Goal: Find specific page/section

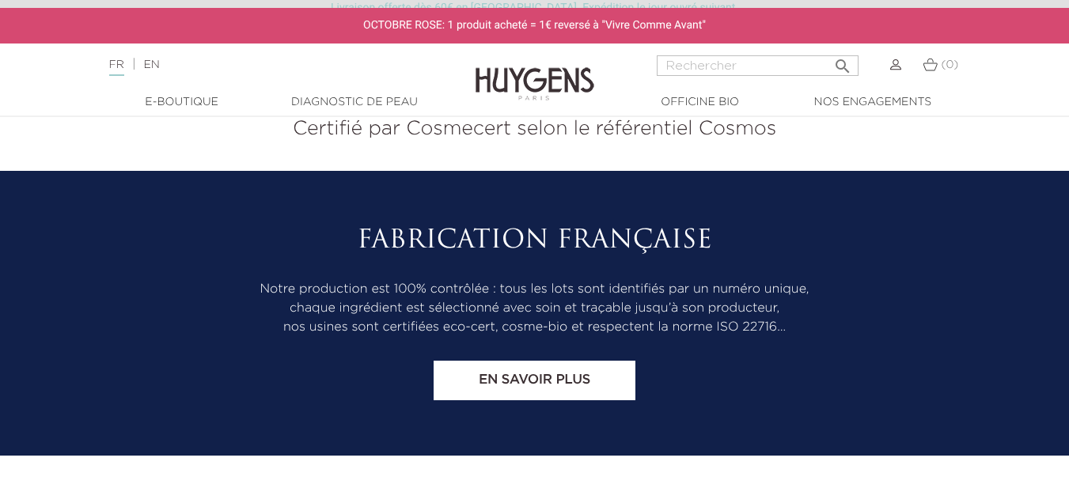
scroll to position [6605, 0]
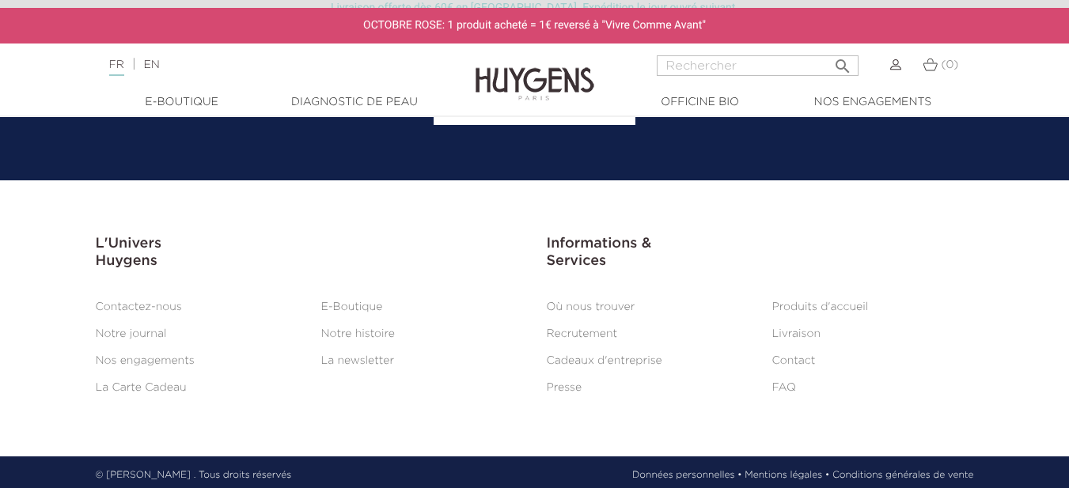
click at [578, 305] on link "Où nous trouver" at bounding box center [591, 306] width 89 height 11
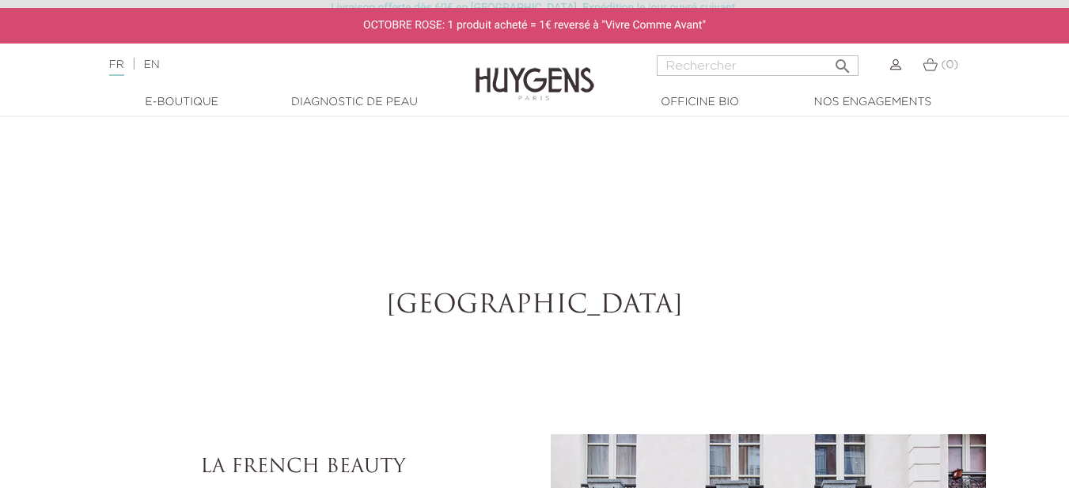
select select "FR"
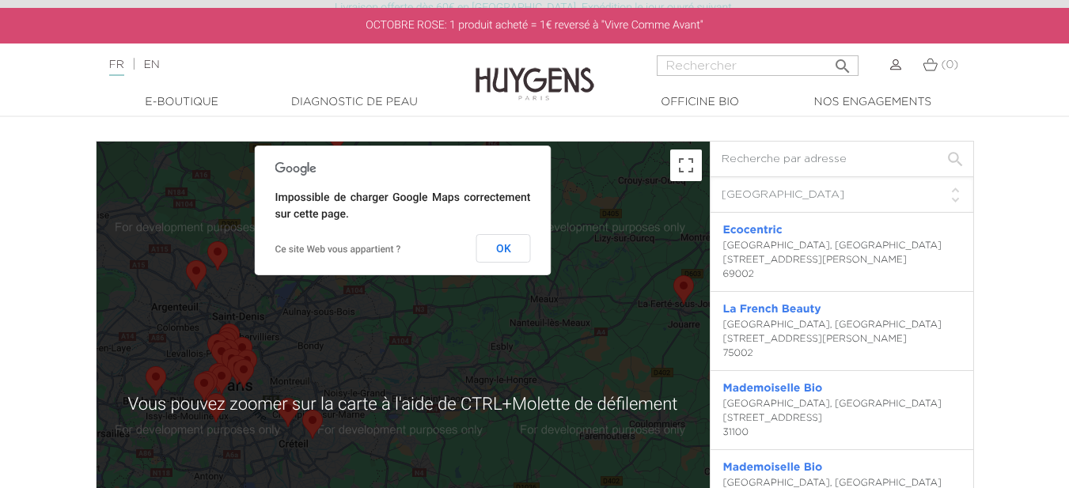
scroll to position [3231, 0]
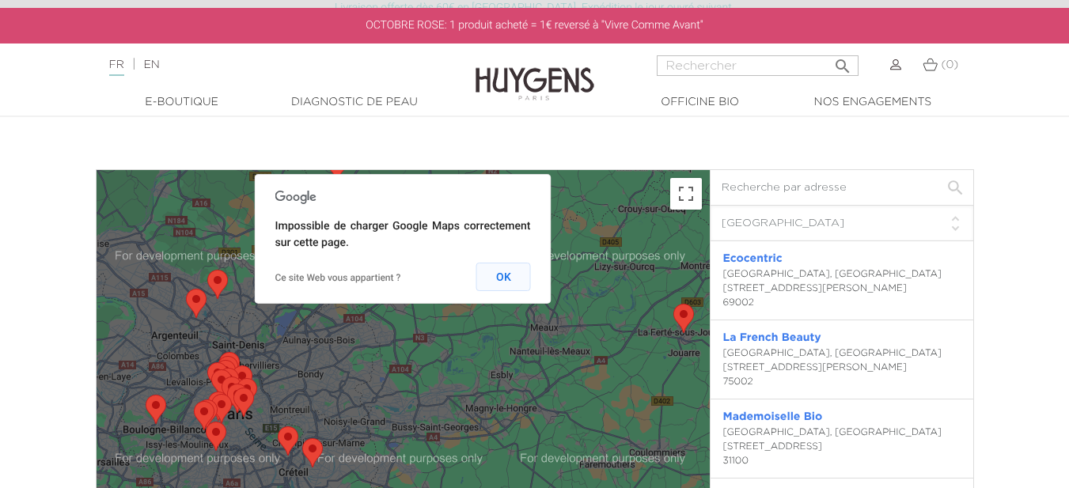
click at [502, 276] on button "OK" at bounding box center [503, 277] width 55 height 28
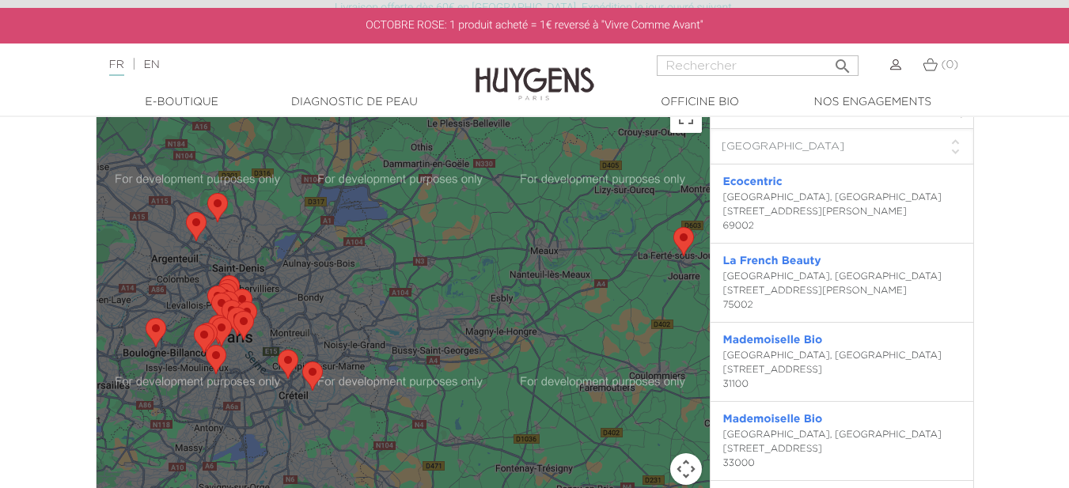
scroll to position [3363, 0]
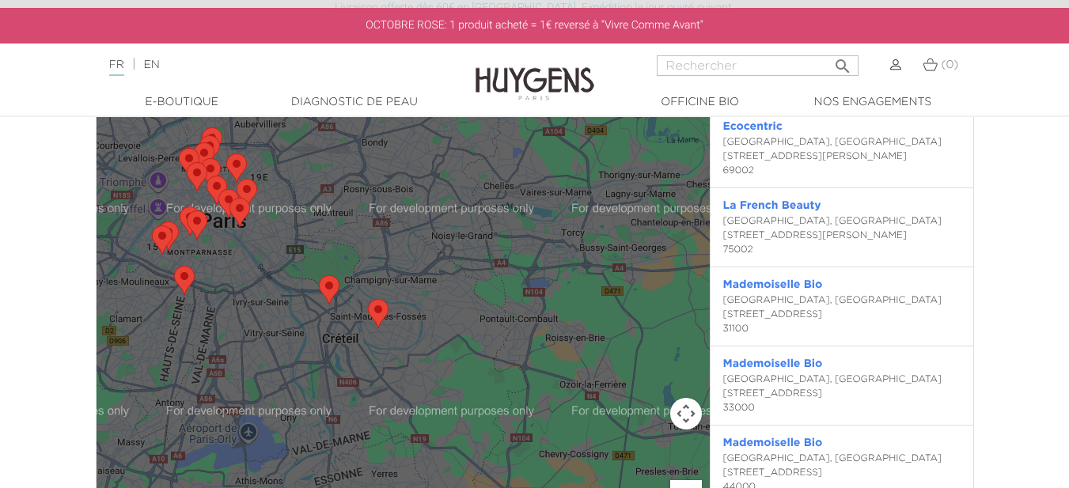
drag, startPoint x: 392, startPoint y: 429, endPoint x: 362, endPoint y: 343, distance: 91.1
click at [362, 343] on div at bounding box center [403, 300] width 613 height 525
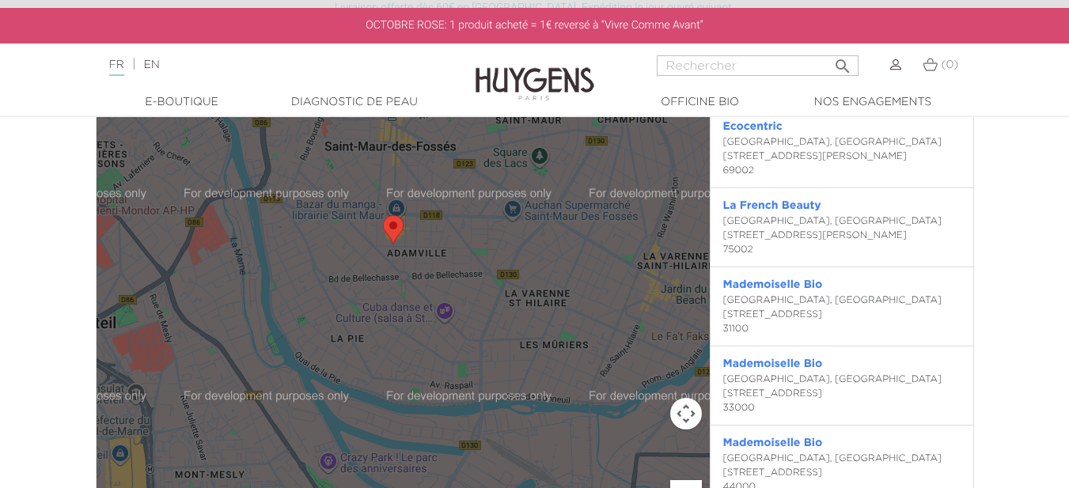
drag, startPoint x: 320, startPoint y: 367, endPoint x: 315, endPoint y: 288, distance: 79.3
click at [315, 288] on div at bounding box center [403, 300] width 613 height 525
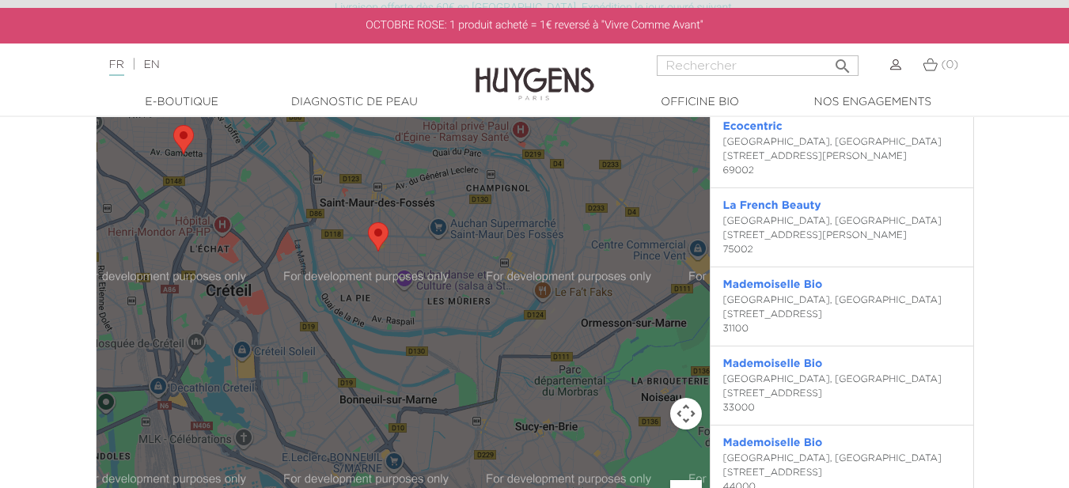
click at [368, 222] on area "Passion Beauté" at bounding box center [368, 222] width 0 height 0
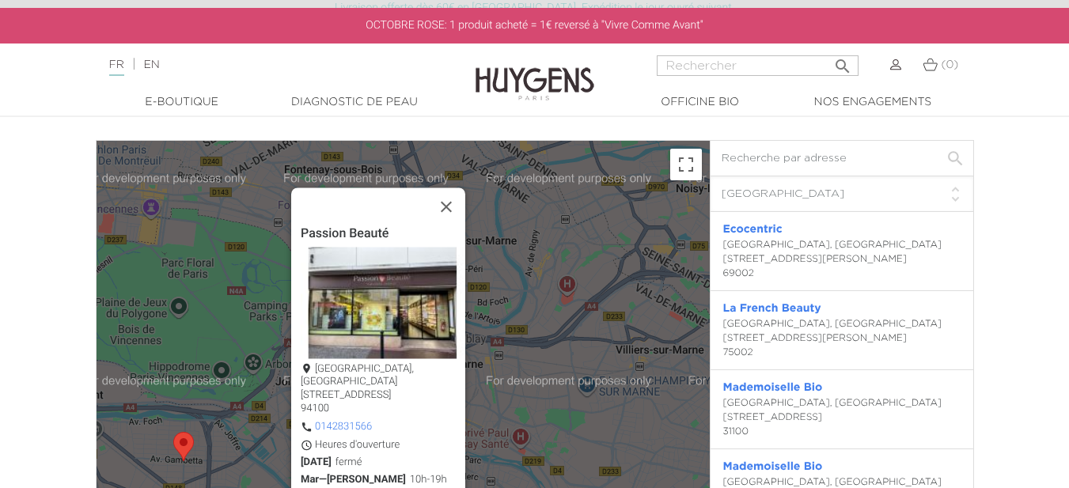
scroll to position [3231, 0]
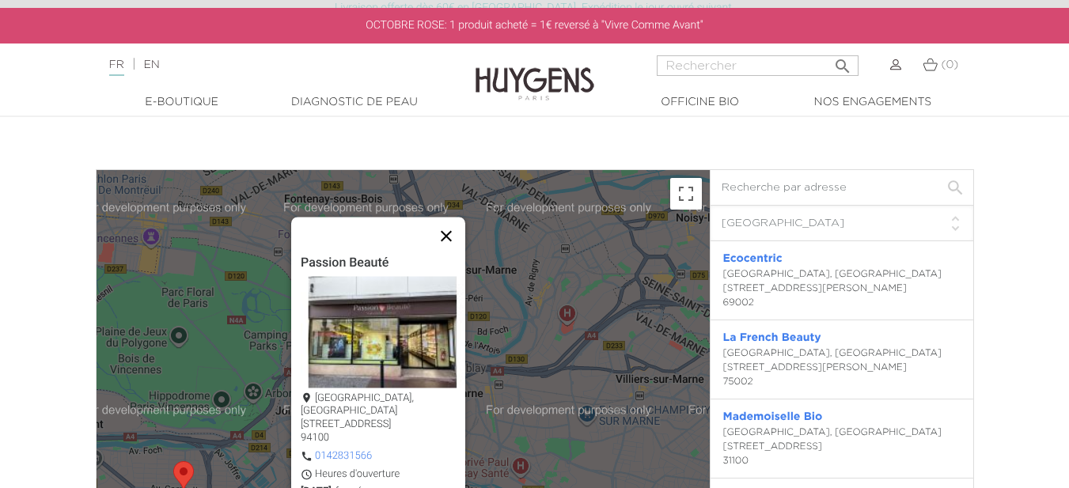
click at [448, 233] on button "Fermer" at bounding box center [446, 237] width 38 height 38
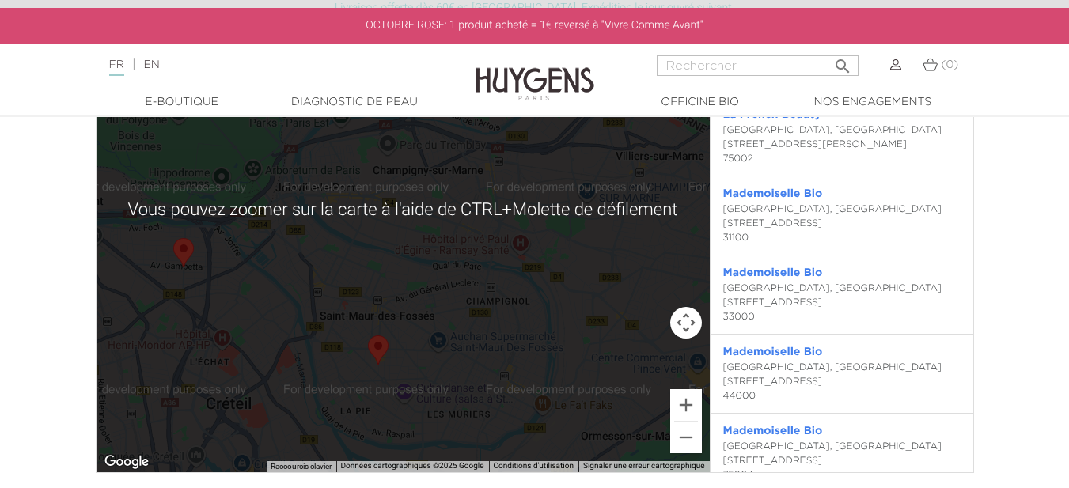
scroll to position [3494, 0]
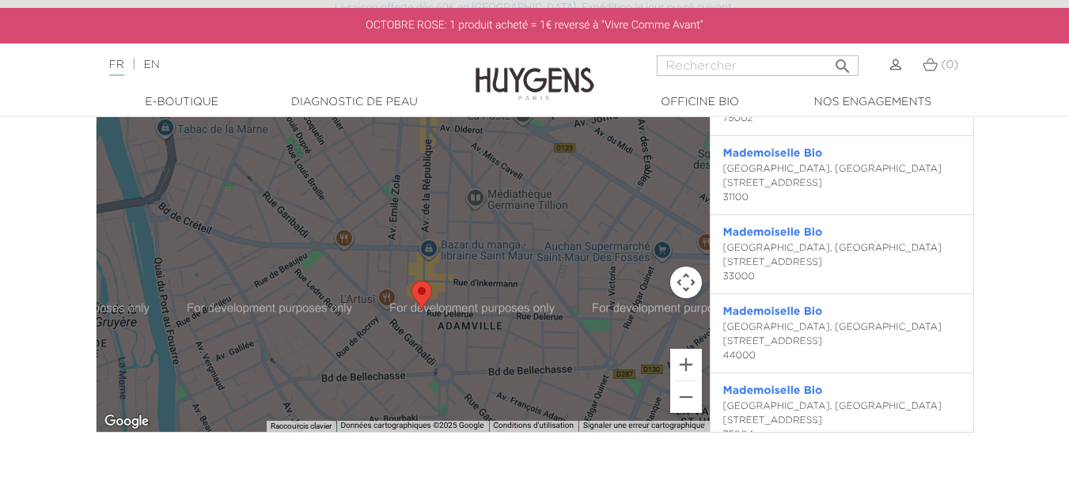
drag, startPoint x: 361, startPoint y: 359, endPoint x: 392, endPoint y: 168, distance: 194.1
click at [392, 168] on div at bounding box center [403, 169] width 613 height 525
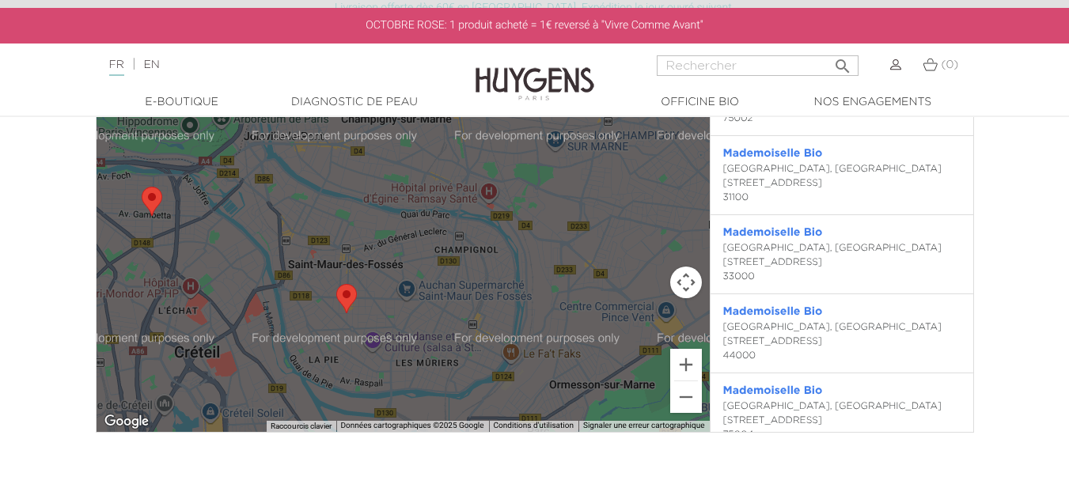
drag, startPoint x: 583, startPoint y: 229, endPoint x: 433, endPoint y: 313, distance: 171.8
click at [433, 313] on div at bounding box center [403, 169] width 613 height 525
